Goal: Task Accomplishment & Management: Manage account settings

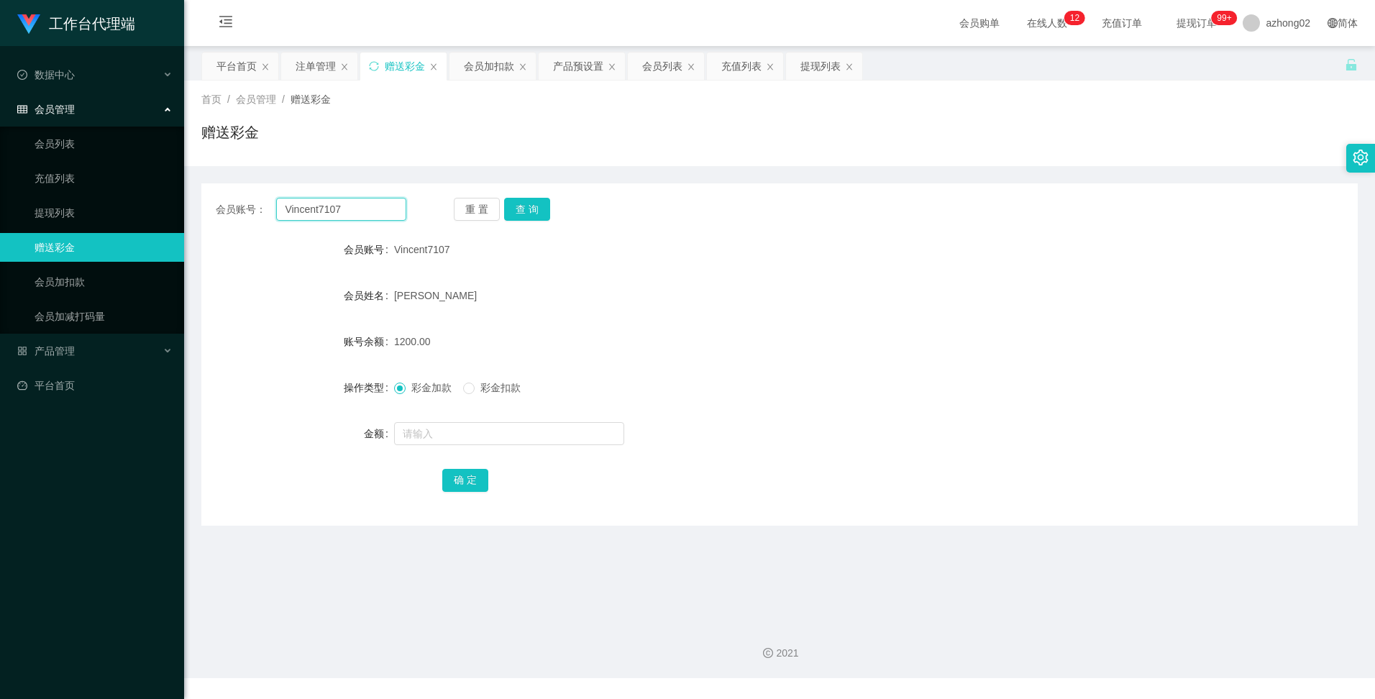
drag, startPoint x: 349, startPoint y: 209, endPoint x: 267, endPoint y: 211, distance: 82.0
click at [267, 211] on div "会员账号： Vincent7107" at bounding box center [311, 209] width 191 height 23
click at [523, 208] on button "查 询" at bounding box center [527, 209] width 46 height 23
drag, startPoint x: 585, startPoint y: 58, endPoint x: 574, endPoint y: 63, distance: 12.2
click at [586, 58] on div "产品预设置" at bounding box center [578, 65] width 50 height 27
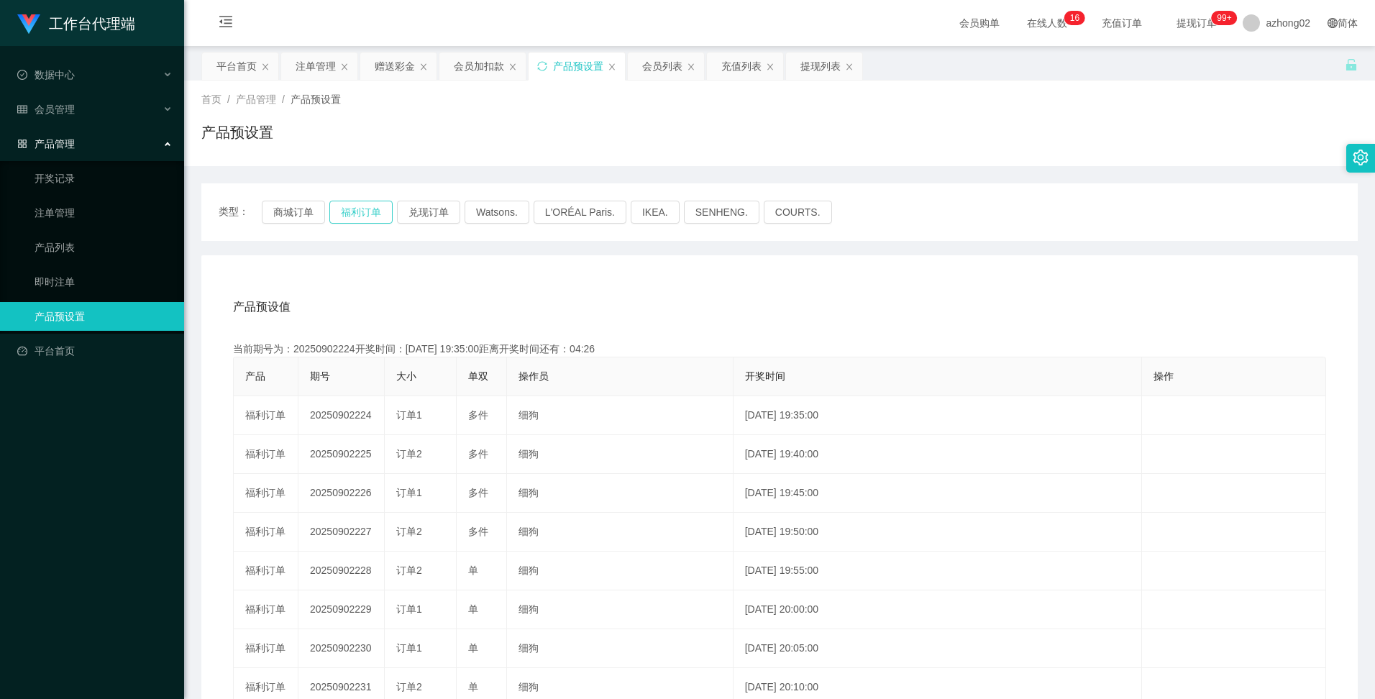
click at [354, 211] on button "福利订单" at bounding box center [360, 212] width 63 height 23
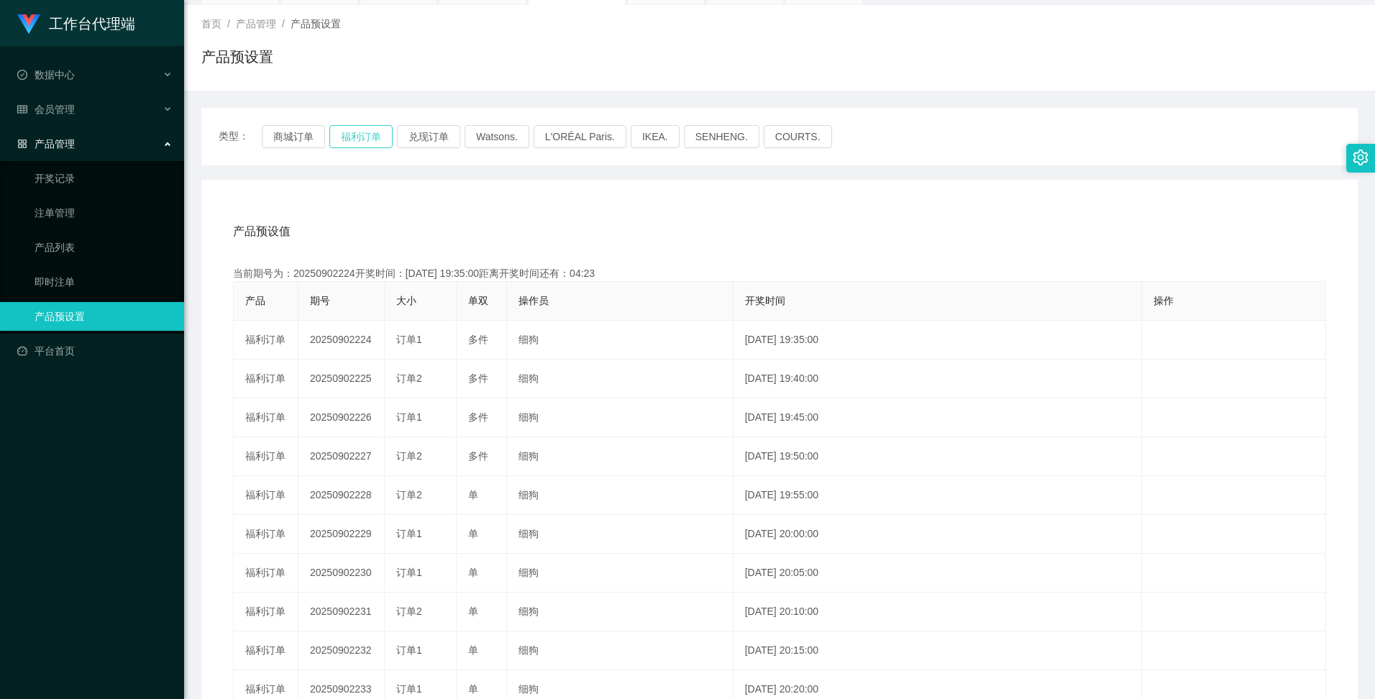
scroll to position [144, 0]
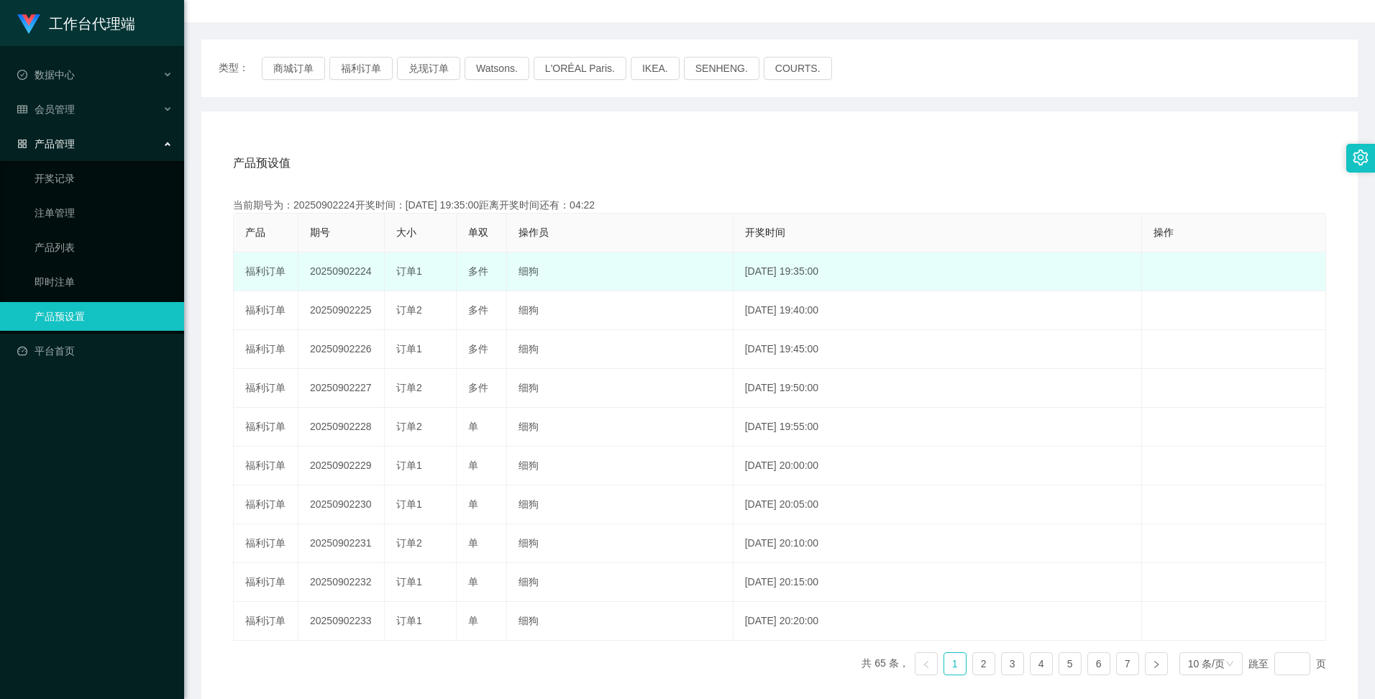
click at [350, 269] on td "20250902224" at bounding box center [341, 271] width 86 height 39
copy td "20250902224"
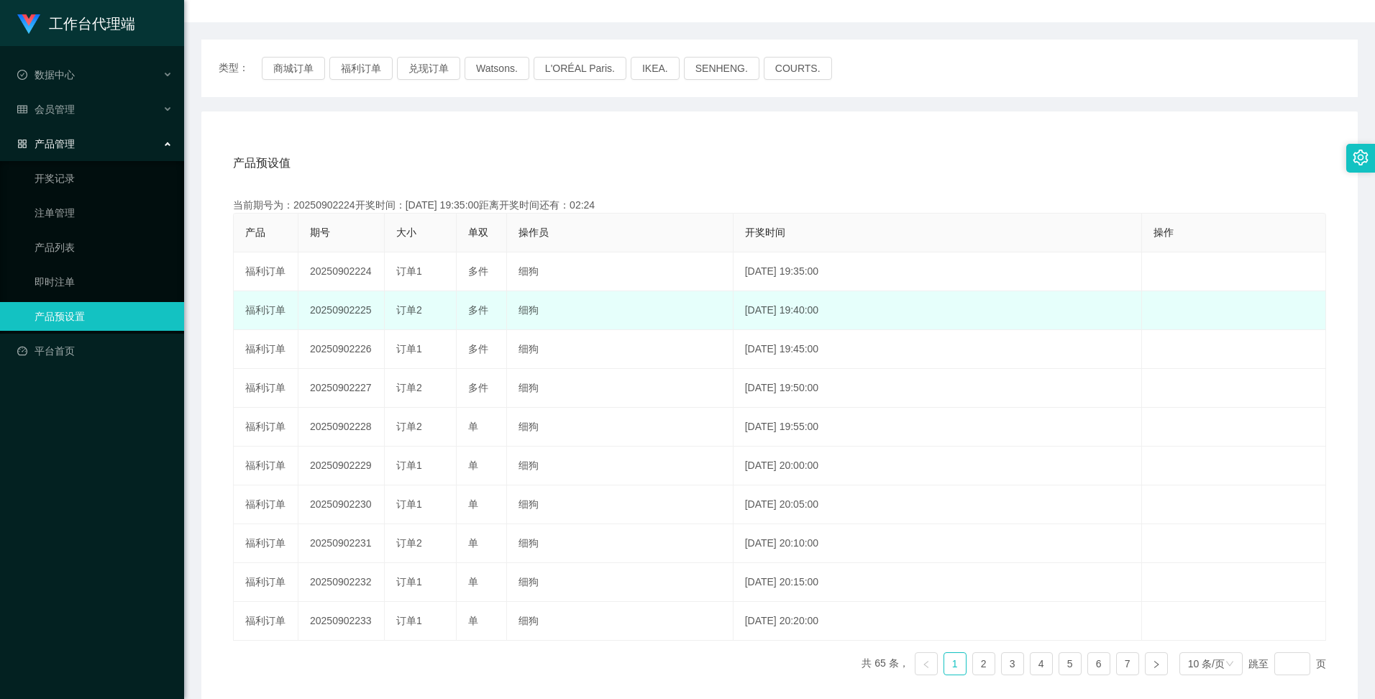
click at [352, 312] on td "20250902225" at bounding box center [341, 310] width 86 height 39
copy td "20250902225"
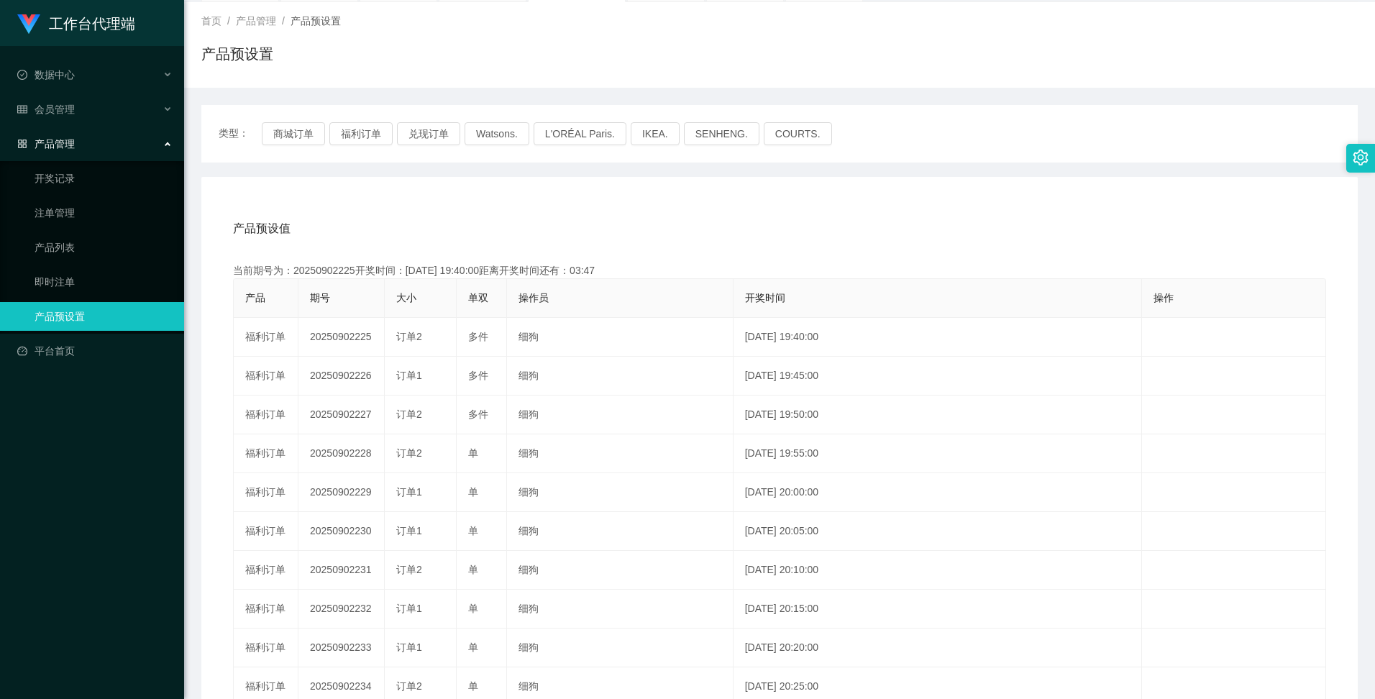
scroll to position [0, 0]
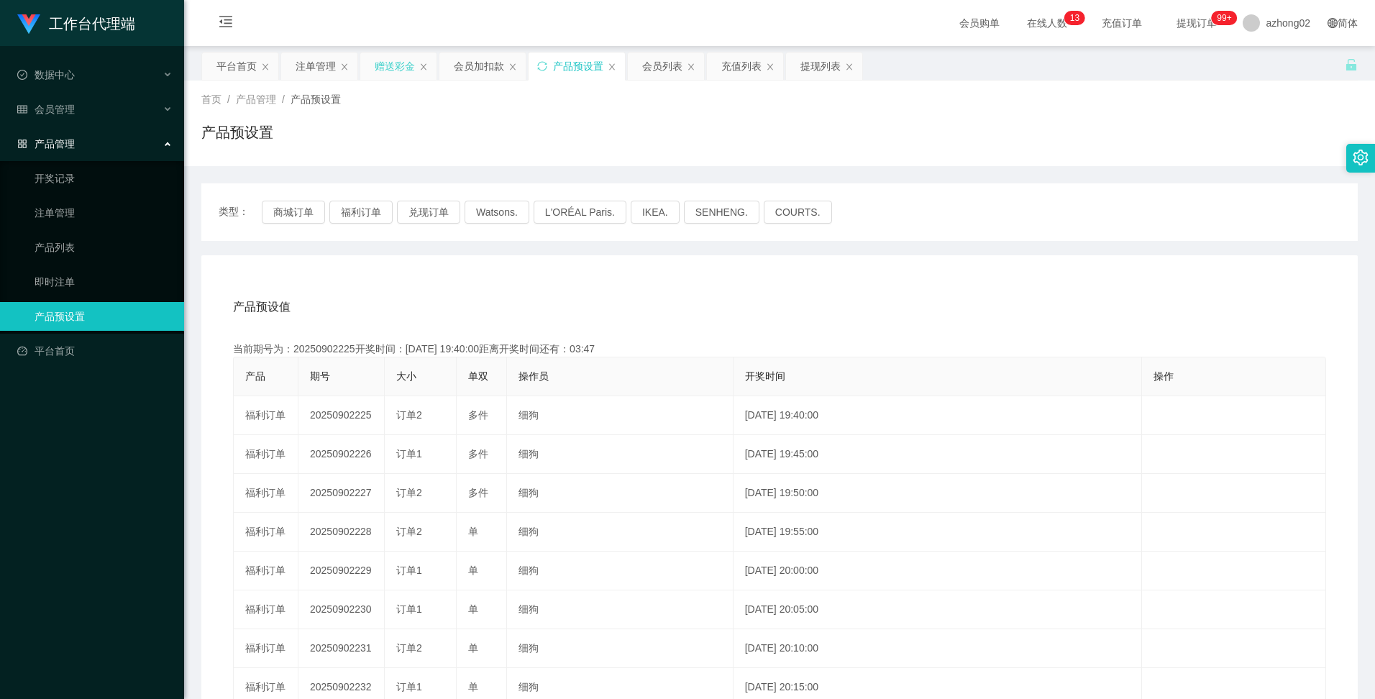
click at [393, 69] on div "赠送彩金" at bounding box center [395, 65] width 40 height 27
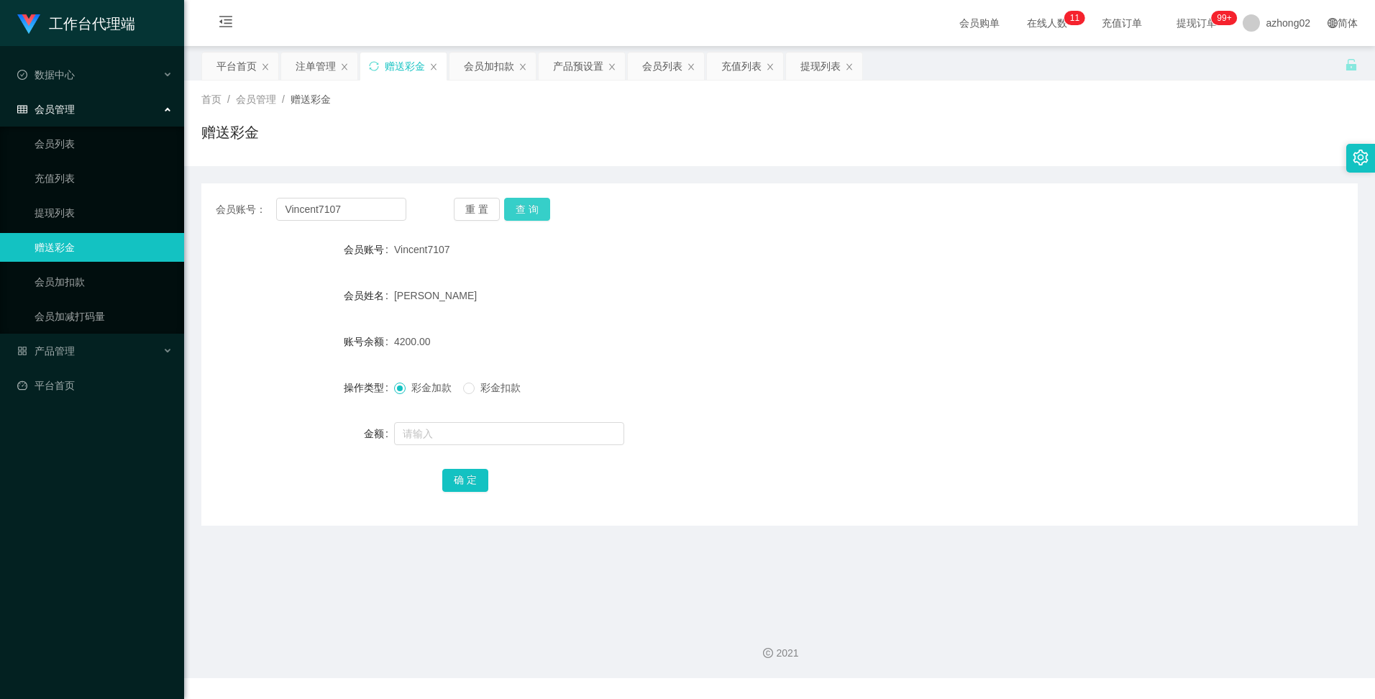
click at [525, 215] on button "查 询" at bounding box center [527, 209] width 46 height 23
click at [525, 215] on div "重 置 查 询" at bounding box center [549, 209] width 191 height 23
click at [535, 208] on button "查 询" at bounding box center [527, 209] width 46 height 23
click at [317, 71] on div "注单管理" at bounding box center [315, 65] width 40 height 27
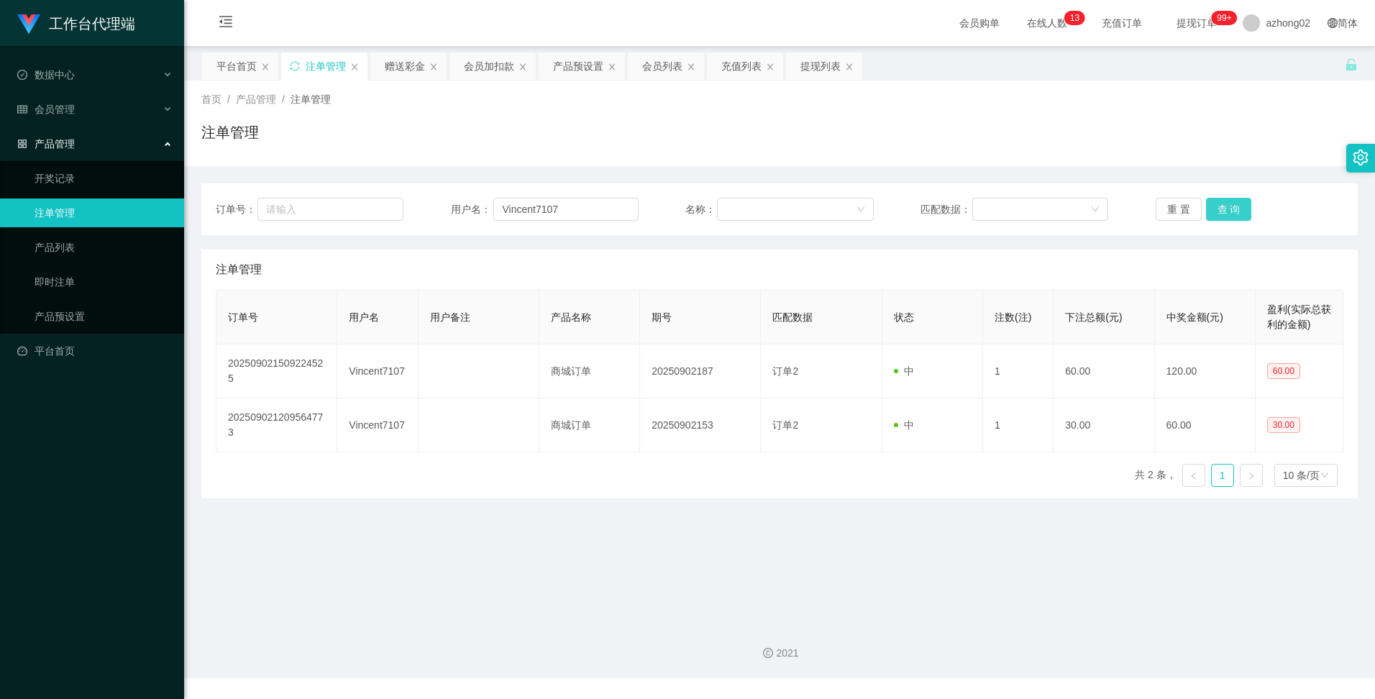
click at [1221, 208] on button "查 询" at bounding box center [1229, 209] width 46 height 23
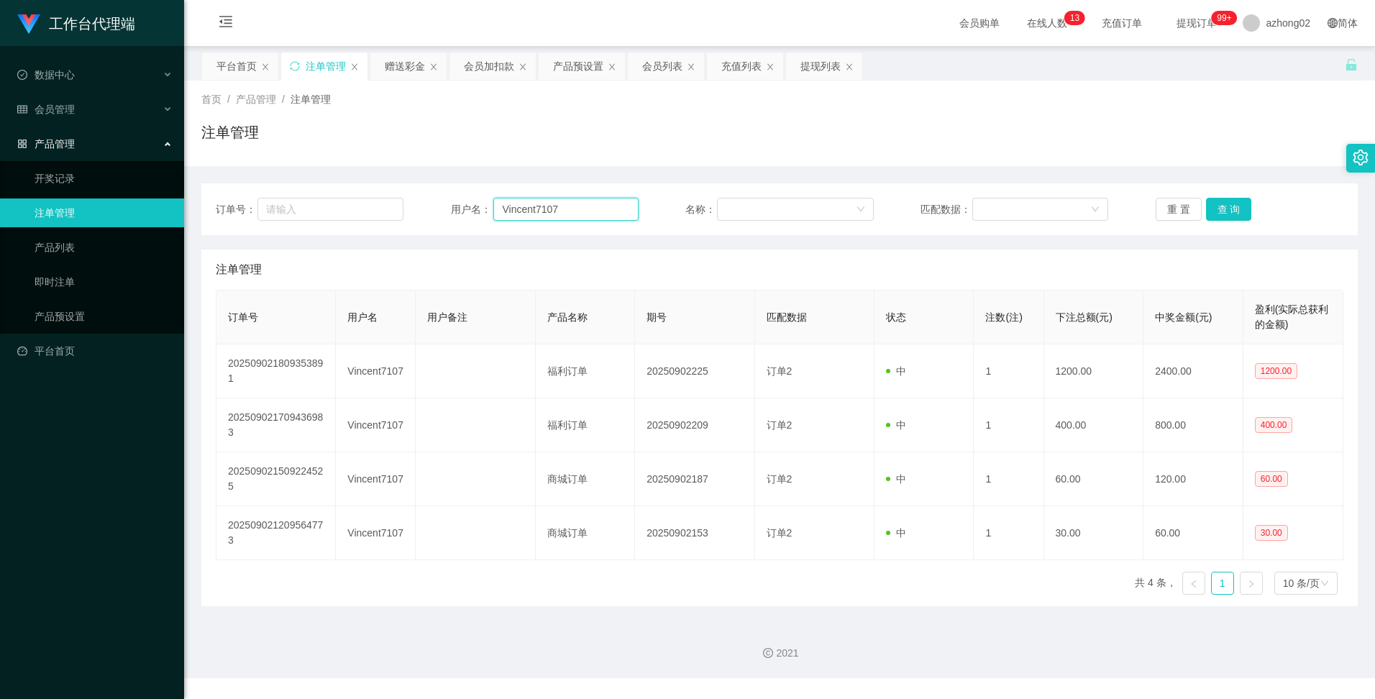
drag, startPoint x: 559, startPoint y: 208, endPoint x: 487, endPoint y: 208, distance: 71.2
click at [487, 208] on div "用户名： Vincent7107" at bounding box center [545, 209] width 188 height 23
